Goal: Task Accomplishment & Management: Manage account settings

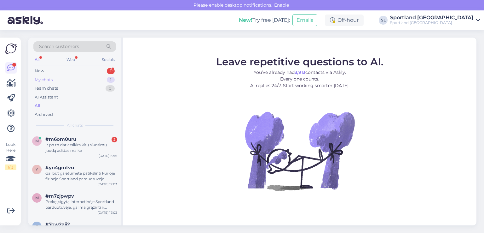
click at [46, 79] on div "My chats" at bounding box center [44, 80] width 18 height 6
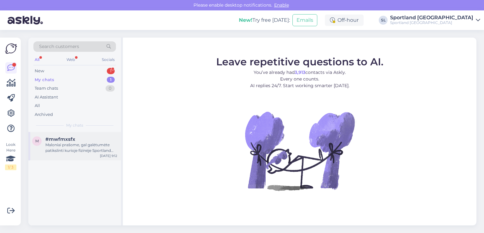
click at [67, 153] on div "Maloniai prašome, gal galėtumėte patikslinti kurioje fizinėje Sportland parduot…" at bounding box center [81, 147] width 72 height 11
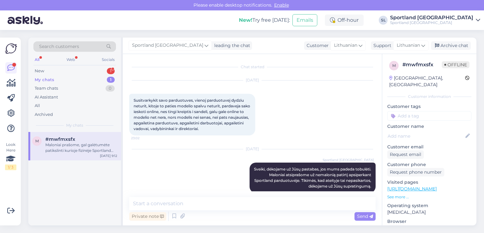
scroll to position [42, 0]
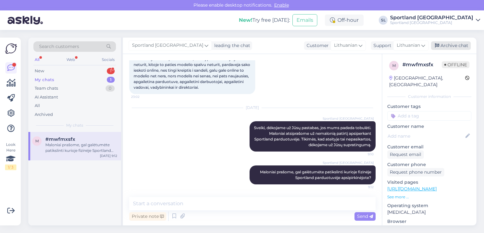
click at [447, 43] on div "Archive chat" at bounding box center [451, 45] width 40 height 9
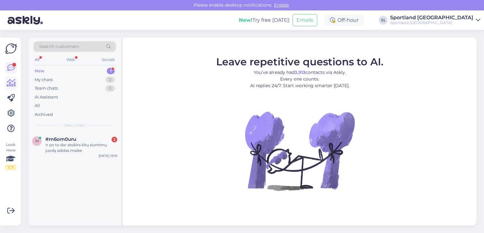
click at [13, 80] on icon at bounding box center [11, 83] width 9 height 8
